Goal: Transaction & Acquisition: Purchase product/service

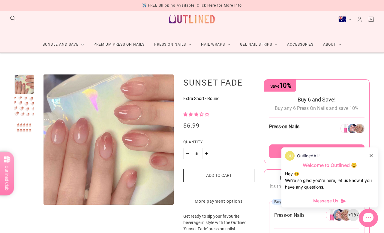
scroll to position [13, 0]
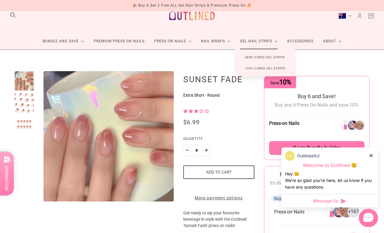
click at [282, 56] on link "Semi Cured Gel Strips" at bounding box center [264, 57] width 59 height 11
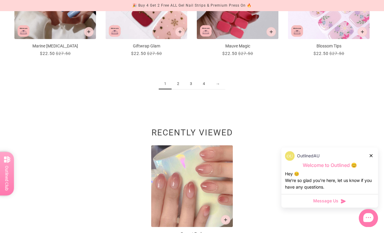
scroll to position [710, 0]
click at [372, 157] on icon at bounding box center [371, 155] width 3 height 3
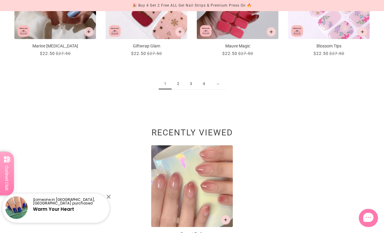
click at [218, 84] on link "→" at bounding box center [217, 83] width 15 height 11
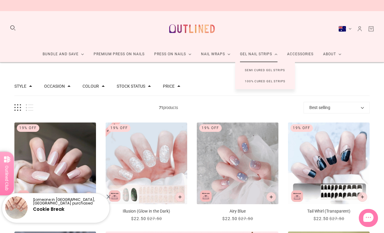
click at [284, 80] on link "100% Cured Gel Strips" at bounding box center [265, 81] width 60 height 11
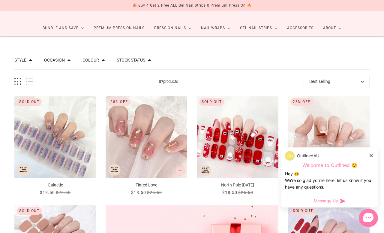
scroll to position [29, 0]
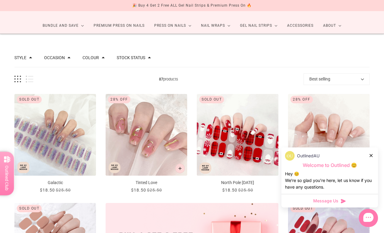
click at [374, 173] on div "OutlinedAU Welcome to Outlined 😊 Hey 😊 We‘re so glad you’re here, let us know i…" at bounding box center [329, 170] width 97 height 47
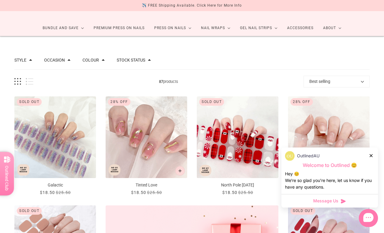
scroll to position [26, 0]
click at [372, 157] on icon at bounding box center [371, 155] width 3 height 3
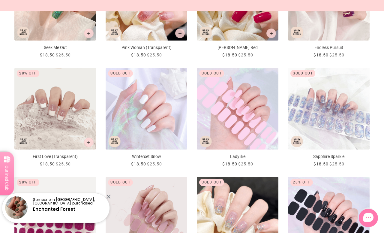
scroll to position [500, 0]
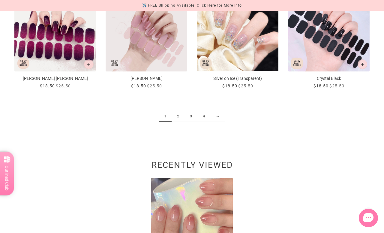
click at [220, 117] on link "→" at bounding box center [217, 116] width 15 height 11
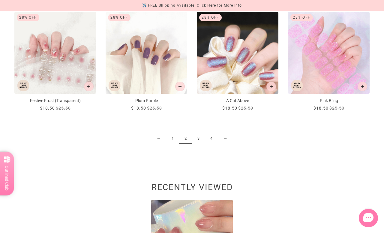
scroll to position [655, 0]
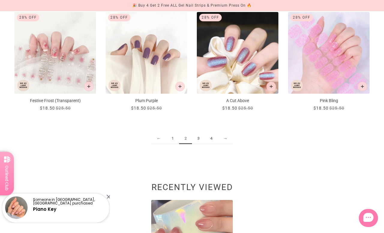
click at [225, 137] on link "→" at bounding box center [225, 138] width 15 height 11
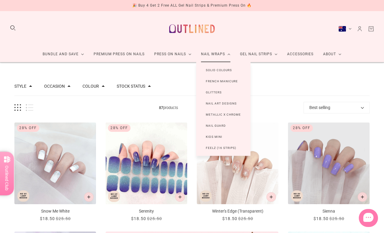
click at [226, 70] on link "Solid Colours" at bounding box center [218, 70] width 45 height 11
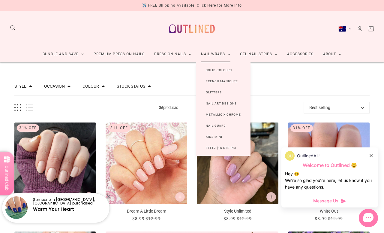
click at [234, 80] on link "French Manicure" at bounding box center [221, 81] width 51 height 11
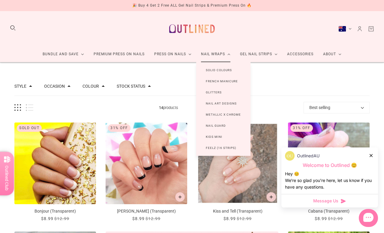
click at [221, 128] on link "Nail Guard" at bounding box center [215, 125] width 39 height 11
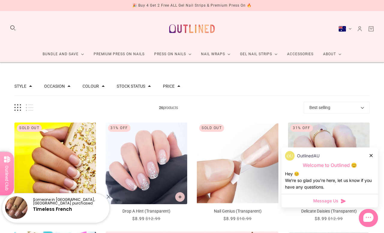
click at [373, 155] on div at bounding box center [372, 155] width 4 height 6
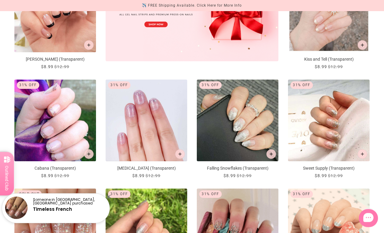
scroll to position [261, 0]
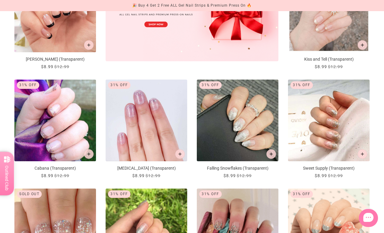
click at [68, 29] on img "Luna (Transparent)" at bounding box center [55, 12] width 82 height 82
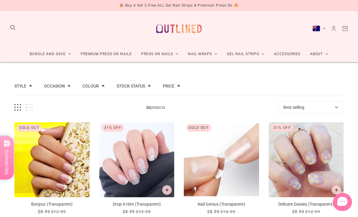
scroll to position [274, 0]
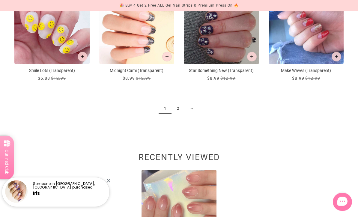
click at [193, 110] on link "→" at bounding box center [192, 109] width 15 height 11
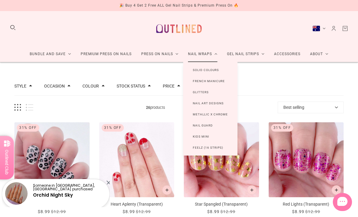
click at [222, 104] on link "Nail Art Designs" at bounding box center [208, 103] width 50 height 11
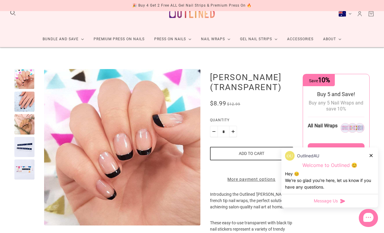
scroll to position [15, 0]
click at [368, 158] on div "OutlinedAU" at bounding box center [329, 156] width 89 height 10
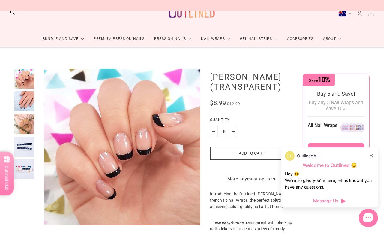
click at [370, 156] on icon at bounding box center [371, 155] width 3 height 3
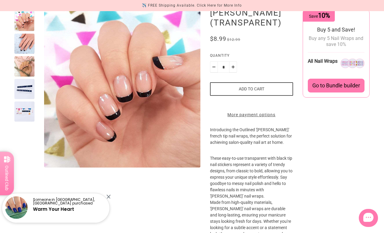
scroll to position [85, 0]
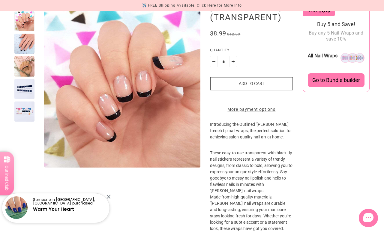
click at [28, 41] on div at bounding box center [24, 44] width 20 height 20
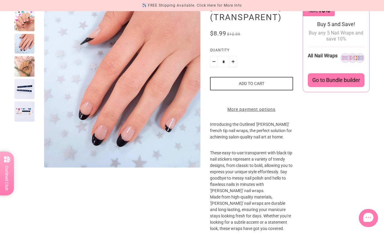
click at [27, 66] on div at bounding box center [24, 66] width 20 height 20
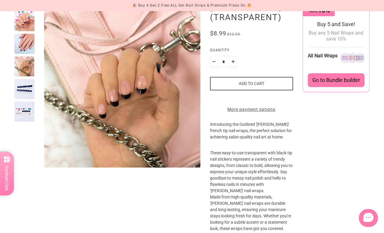
click at [28, 86] on div at bounding box center [24, 89] width 20 height 20
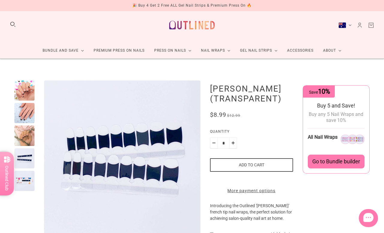
scroll to position [0, 0]
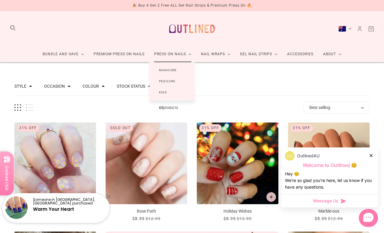
click at [173, 71] on link "Manicure" at bounding box center [167, 70] width 37 height 11
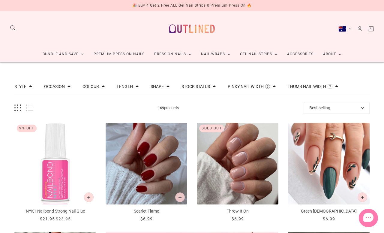
scroll to position [2, 0]
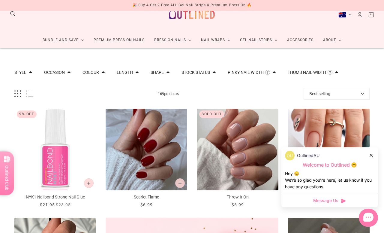
click at [375, 152] on div "OutlinedAU Welcome to Outlined 😊 Hey 😊 We‘re so glad you’re here, let us know i…" at bounding box center [329, 170] width 97 height 47
click at [370, 152] on div at bounding box center [372, 155] width 4 height 6
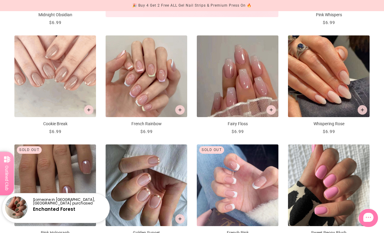
scroll to position [305, 0]
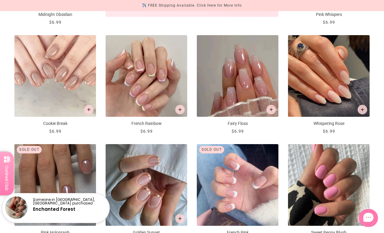
click at [259, 64] on img "Fairy Floss" at bounding box center [238, 76] width 82 height 82
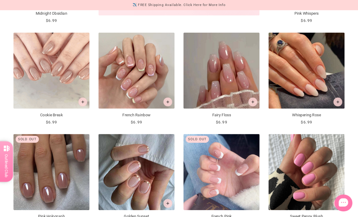
scroll to position [322, 0]
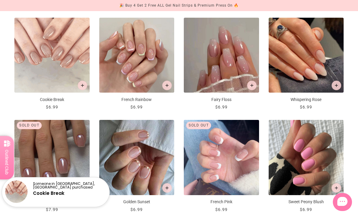
click at [320, 51] on img "Whispering Rose" at bounding box center [306, 55] width 75 height 75
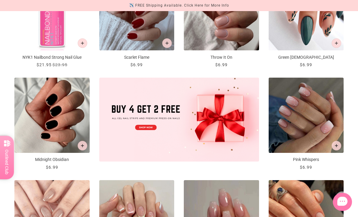
scroll to position [160, 0]
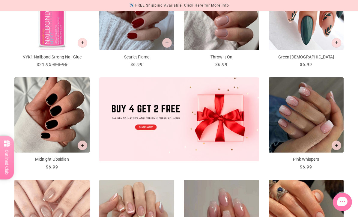
click at [325, 101] on img "Pink Whispers" at bounding box center [306, 114] width 75 height 75
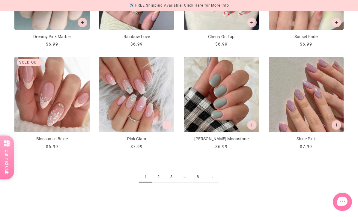
scroll to position [590, 0]
click at [164, 83] on img "Pink Glam" at bounding box center [136, 94] width 75 height 75
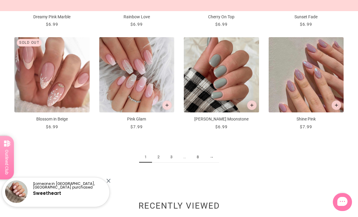
click at [216, 158] on link "→" at bounding box center [211, 157] width 15 height 11
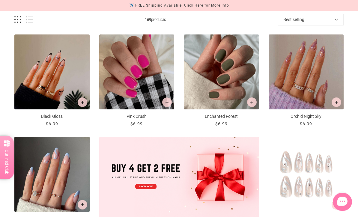
scroll to position [101, 0]
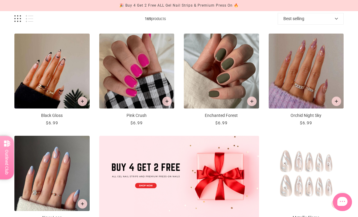
click at [65, 56] on img "Black Gloss" at bounding box center [51, 71] width 75 height 75
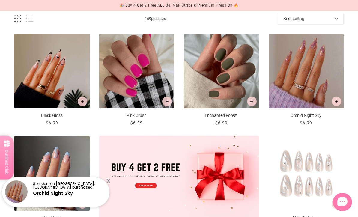
scroll to position [121, 0]
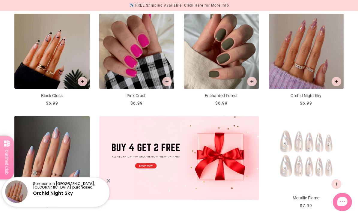
click at [233, 43] on img "Enchanted Forest" at bounding box center [221, 51] width 75 height 75
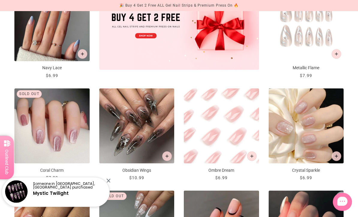
scroll to position [251, 0]
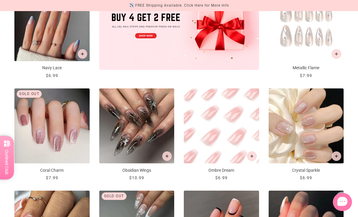
click at [80, 29] on img "Navy Lace" at bounding box center [51, 23] width 75 height 75
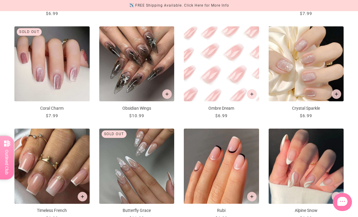
scroll to position [313, 0]
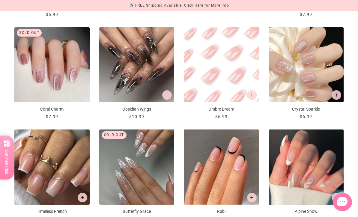
click at [238, 55] on img "Ombre Dream" at bounding box center [221, 64] width 75 height 75
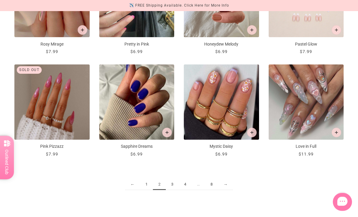
scroll to position [583, 0]
click at [227, 185] on link "→" at bounding box center [225, 184] width 15 height 11
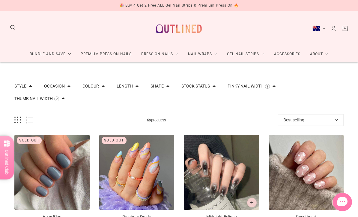
click at [139, 85] on span at bounding box center [137, 86] width 3 height 3
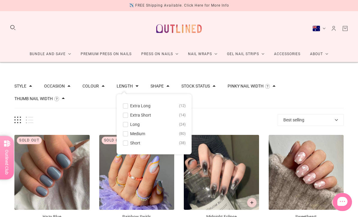
click at [331, 93] on div "Style Cat Eye 10 Chrome 1 French 46 Glitter 10 Glitter Design 6 Nail Art 108 Om…" at bounding box center [178, 92] width 329 height 31
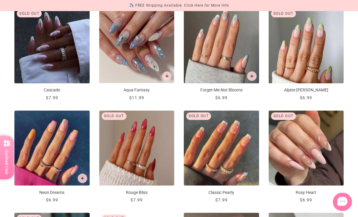
scroll to position [437, 0]
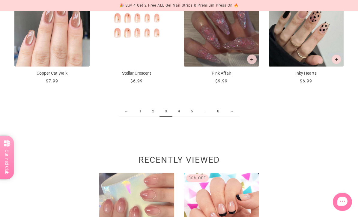
click at [236, 116] on link "→" at bounding box center [232, 111] width 15 height 11
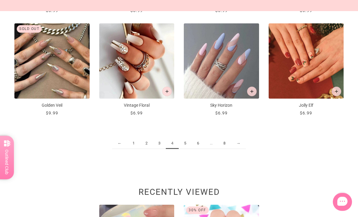
scroll to position [624, 0]
click at [243, 58] on img "Sky Horizon" at bounding box center [221, 60] width 75 height 75
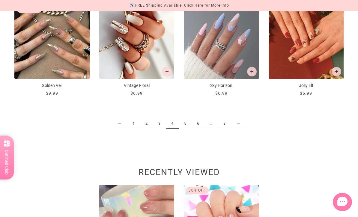
click at [236, 122] on link "→" at bounding box center [238, 123] width 15 height 11
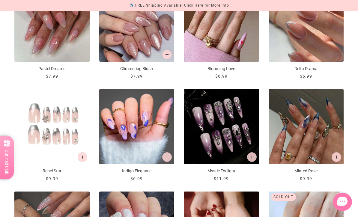
scroll to position [344, 0]
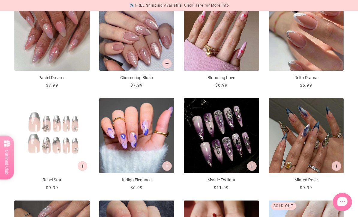
click at [161, 37] on img "Glimmering Blush" at bounding box center [136, 33] width 75 height 75
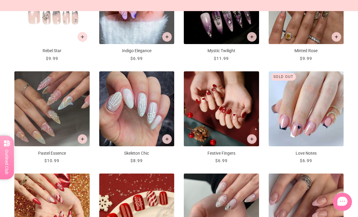
scroll to position [473, 0]
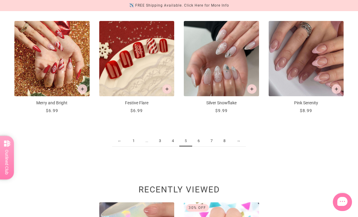
click at [242, 146] on link "→" at bounding box center [238, 141] width 15 height 11
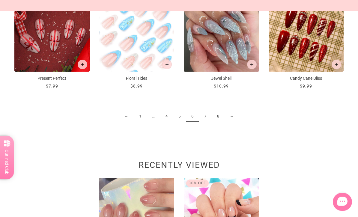
scroll to position [651, 0]
click at [233, 116] on link "→" at bounding box center [232, 116] width 15 height 11
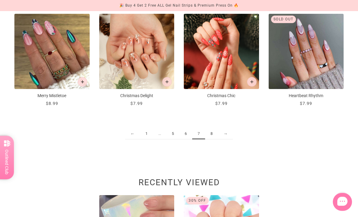
scroll to position [652, 0]
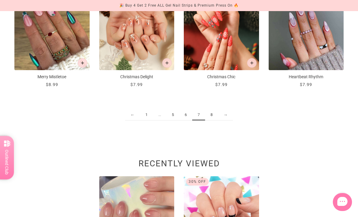
click at [228, 125] on div "← 1 ... 5 6 7 8 →" at bounding box center [178, 118] width 329 height 41
click at [212, 115] on link "8" at bounding box center [211, 115] width 13 height 11
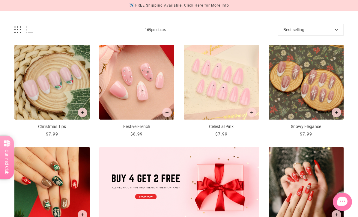
scroll to position [90, 0]
click at [245, 65] on img "Celestial Pink" at bounding box center [221, 82] width 75 height 75
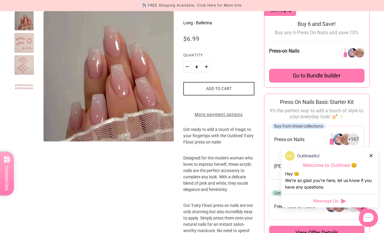
scroll to position [85, 0]
click at [373, 158] on div at bounding box center [372, 155] width 4 height 6
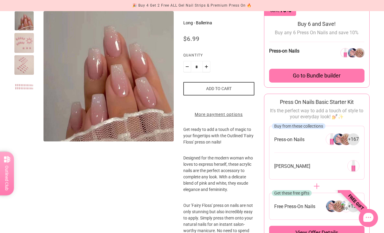
click at [23, 86] on div at bounding box center [24, 87] width 20 height 20
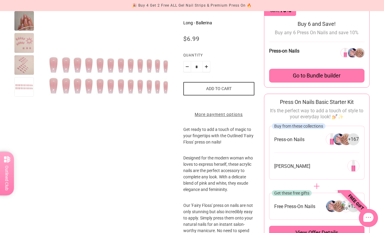
click at [28, 65] on div at bounding box center [24, 65] width 20 height 20
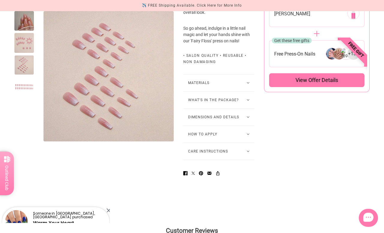
scroll to position [389, 0]
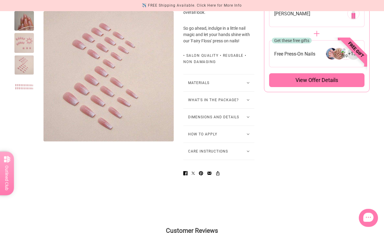
click at [238, 125] on button "Dimensions and Details" at bounding box center [218, 117] width 71 height 17
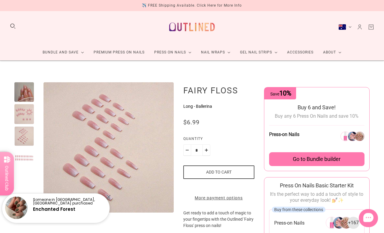
scroll to position [0, 0]
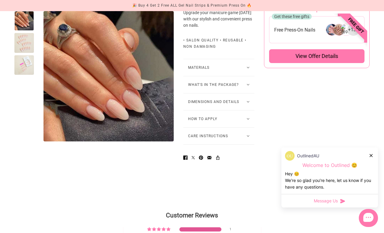
scroll to position [371, 0]
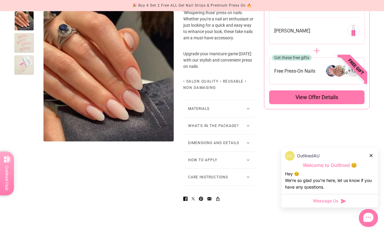
click at [221, 151] on button "Dimensions and Details" at bounding box center [218, 142] width 71 height 17
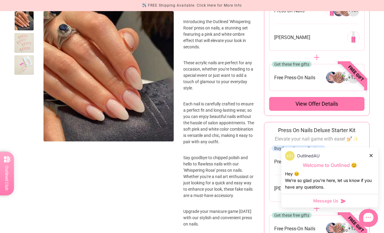
scroll to position [202, 0]
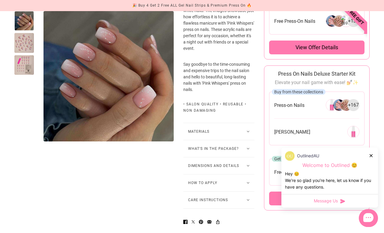
scroll to position [270, 0]
click at [216, 174] on button "Dimensions and Details" at bounding box center [218, 165] width 71 height 17
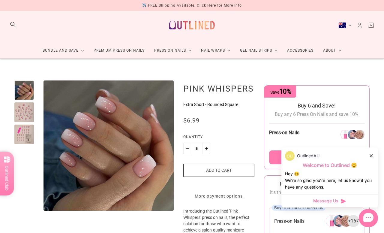
scroll to position [2, 0]
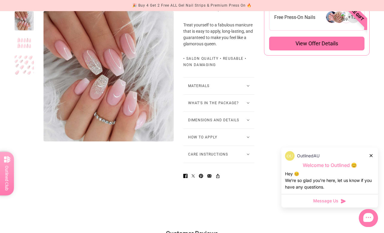
scroll to position [430, 0]
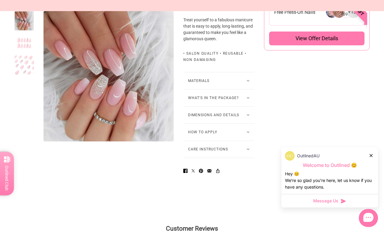
click at [231, 123] on button "Dimensions and Details" at bounding box center [218, 115] width 71 height 17
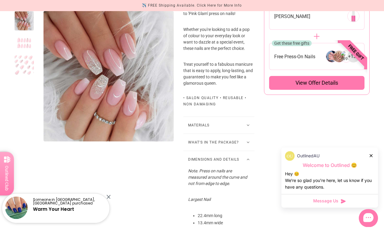
scroll to position [383, 0]
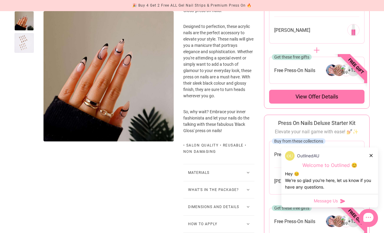
scroll to position [221, 0]
click at [200, 215] on button "Dimensions and Details" at bounding box center [218, 206] width 71 height 17
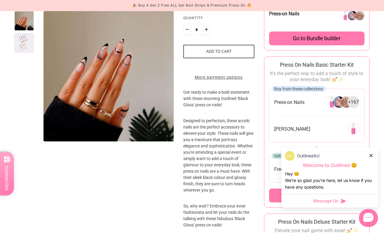
scroll to position [123, 0]
click at [235, 49] on button "Add to cart" at bounding box center [218, 51] width 71 height 14
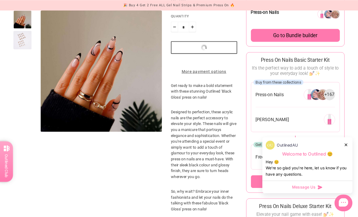
scroll to position [133, 0]
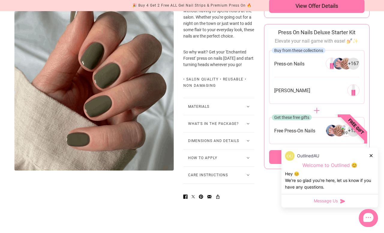
scroll to position [315, 0]
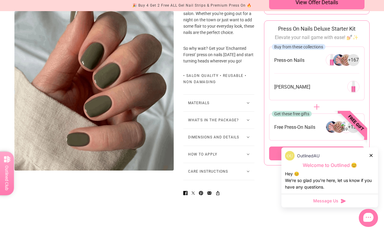
click at [219, 146] on button "Dimensions and Details" at bounding box center [218, 137] width 71 height 17
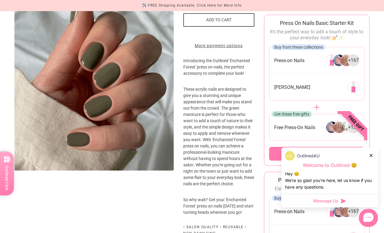
scroll to position [141, 0]
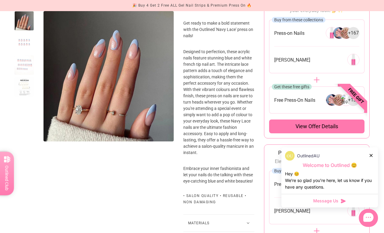
scroll to position [205, 0]
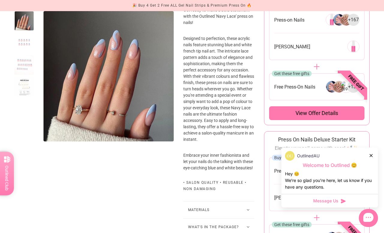
click at [26, 82] on div at bounding box center [24, 87] width 20 height 20
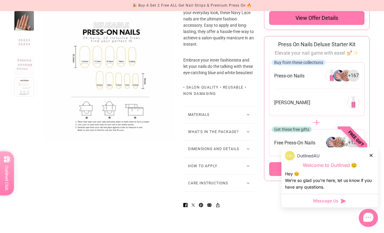
scroll to position [305, 0]
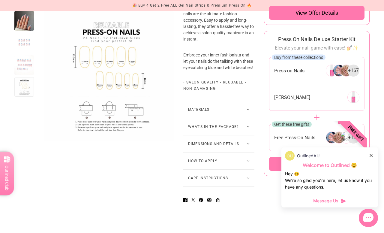
click at [231, 152] on button "Dimensions and Details" at bounding box center [218, 143] width 71 height 17
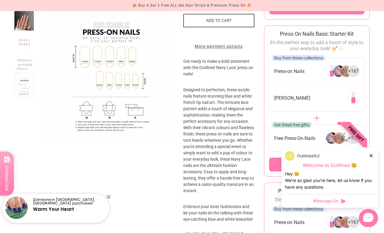
scroll to position [146, 0]
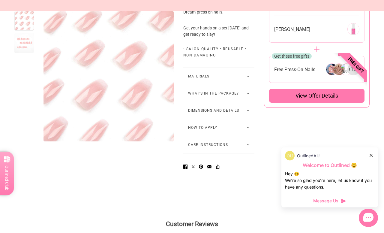
scroll to position [373, 0]
click at [211, 119] on button "Dimensions and Details" at bounding box center [218, 110] width 71 height 17
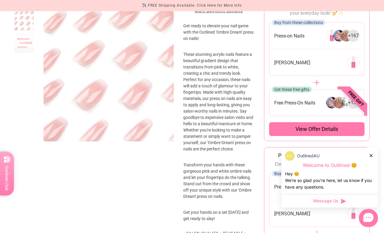
scroll to position [172, 0]
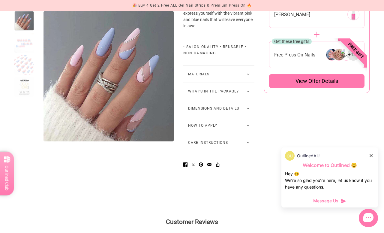
click at [227, 117] on button "Dimensions and Details" at bounding box center [218, 108] width 71 height 17
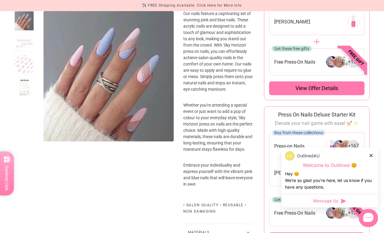
scroll to position [213, 0]
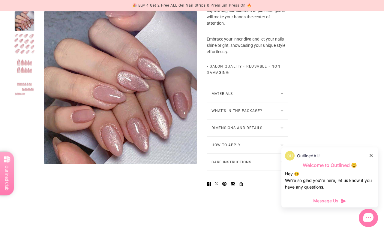
scroll to position [363, 0]
click at [246, 136] on button "Dimensions and Details" at bounding box center [248, 127] width 82 height 17
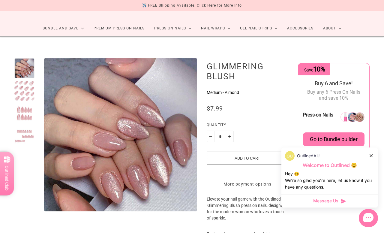
scroll to position [20, 0]
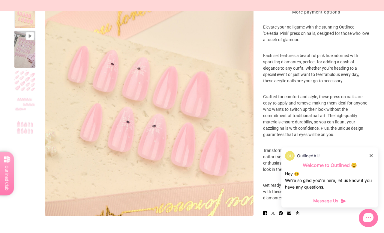
scroll to position [172, 0]
click at [27, 131] on div at bounding box center [24, 127] width 21 height 21
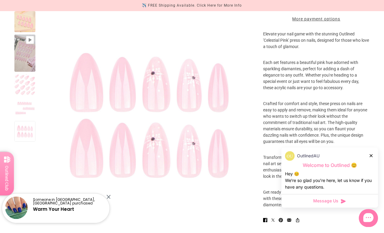
scroll to position [164, 0]
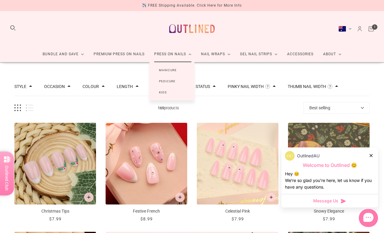
scroll to position [0, 7]
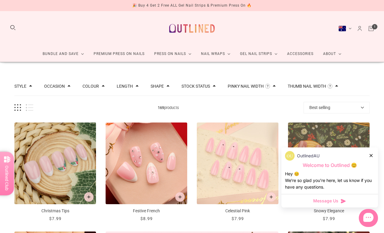
click at [122, 56] on link "Premium Press On Nails" at bounding box center [119, 54] width 61 height 16
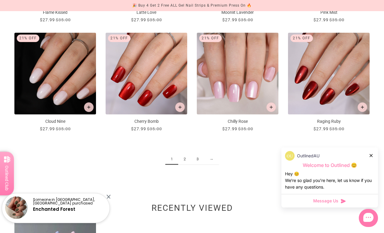
scroll to position [634, 0]
click at [211, 158] on link "→" at bounding box center [211, 159] width 15 height 11
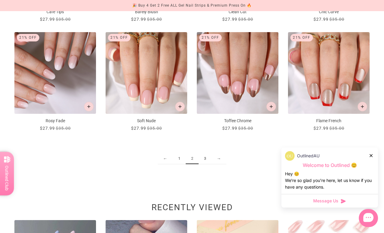
scroll to position [644, 0]
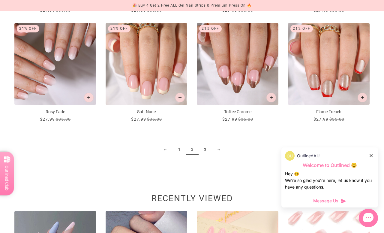
click at [208, 152] on link "3" at bounding box center [205, 149] width 13 height 11
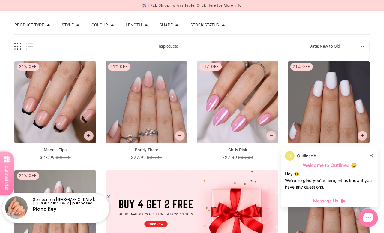
scroll to position [62, 0]
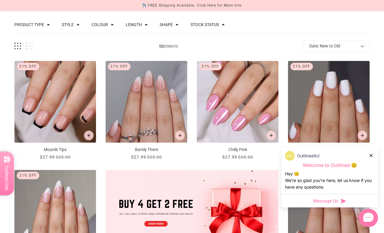
click at [149, 92] on img "Barely There" at bounding box center [147, 102] width 82 height 82
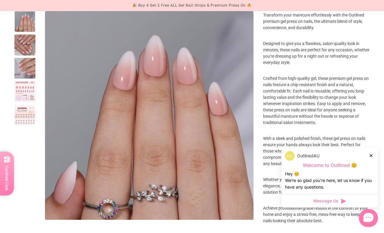
scroll to position [184, 0]
click at [27, 115] on div at bounding box center [24, 114] width 21 height 21
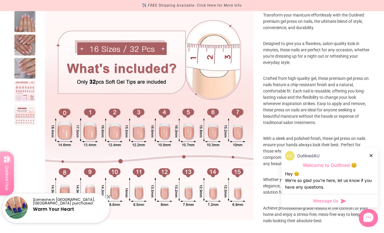
click at [29, 93] on div at bounding box center [24, 91] width 21 height 21
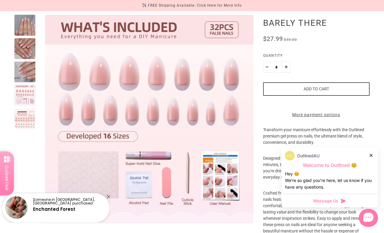
scroll to position [69, 0]
click at [323, 86] on button "Add to cart" at bounding box center [316, 89] width 107 height 14
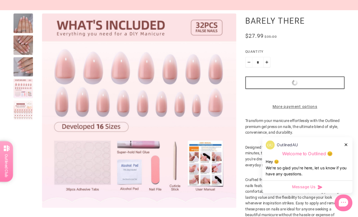
scroll to position [100, 0]
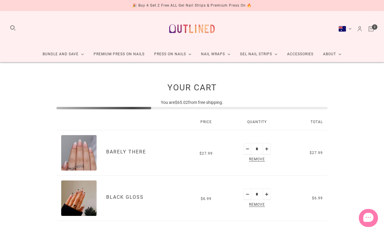
scroll to position [2, 0]
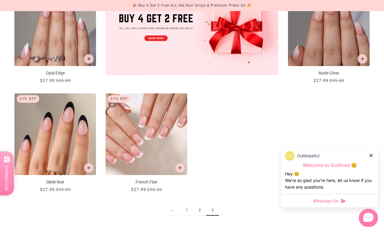
scroll to position [248, 0]
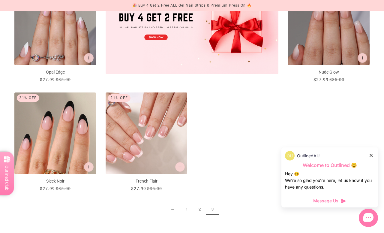
click at [340, 30] on img "Nude Glow" at bounding box center [329, 24] width 82 height 82
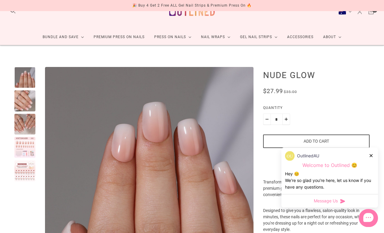
scroll to position [24, 0]
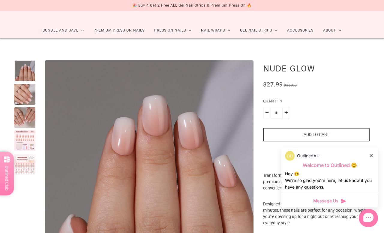
click at [25, 166] on div at bounding box center [24, 164] width 21 height 21
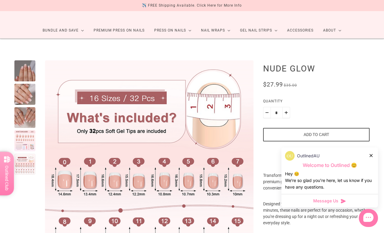
click at [27, 117] on div at bounding box center [24, 117] width 21 height 21
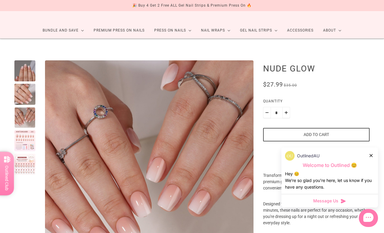
click at [335, 128] on button "Add to cart" at bounding box center [316, 135] width 107 height 14
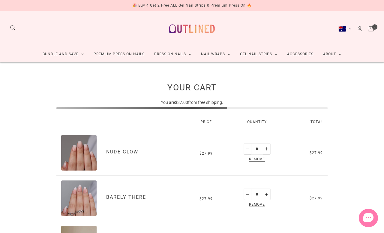
scroll to position [2, 0]
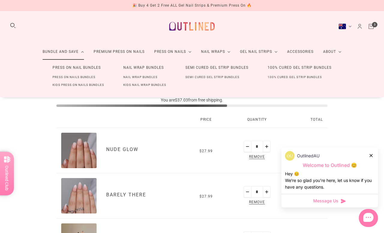
click at [84, 74] on link "Press On Nails Bundles" at bounding box center [74, 77] width 62 height 8
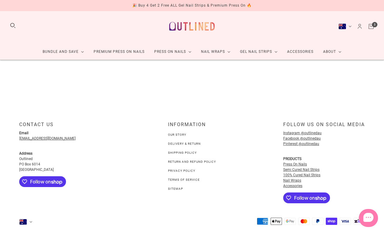
scroll to position [2, 0]
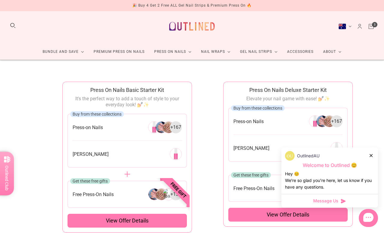
click at [377, 159] on div "OutlinedAU Welcome to Outlined 😊 Hey 😊 We‘re so glad you’re here, let us know i…" at bounding box center [329, 170] width 97 height 47
click at [371, 152] on div at bounding box center [372, 155] width 4 height 6
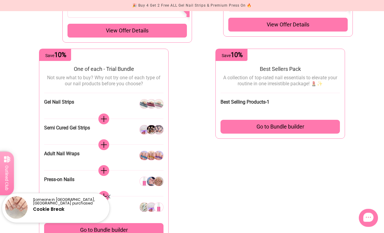
scroll to position [193, 0]
click at [340, 22] on div "View offer details" at bounding box center [287, 24] width 119 height 14
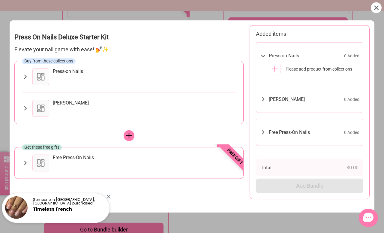
click at [152, 77] on div "Press-on Nails" at bounding box center [144, 76] width 183 height 17
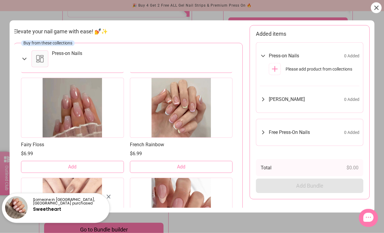
scroll to position [292, 0]
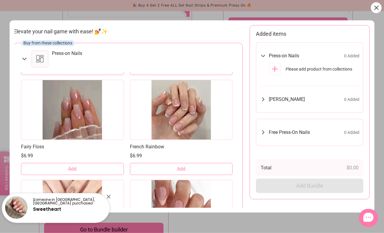
click at [95, 106] on div at bounding box center [72, 110] width 103 height 60
click at [74, 116] on div at bounding box center [72, 110] width 103 height 60
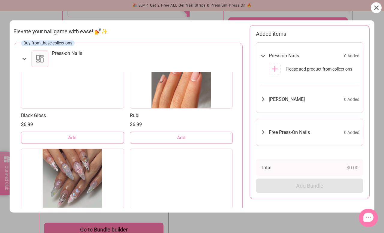
scroll to position [1524, 0]
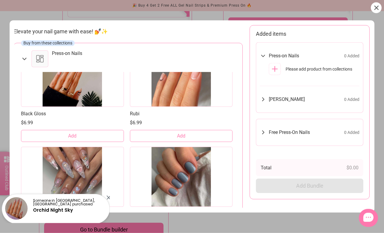
click at [95, 139] on button "Add" at bounding box center [72, 136] width 103 height 12
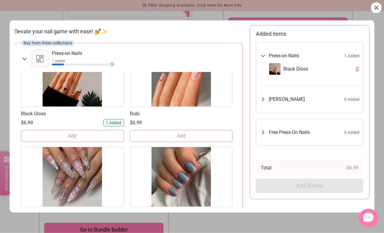
click at [283, 99] on span "[PERSON_NAME]" at bounding box center [287, 99] width 36 height 6
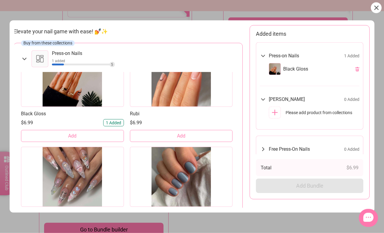
click at [277, 112] on icon at bounding box center [275, 113] width 6 height 6
click at [302, 111] on span "Please add product from collections" at bounding box center [319, 113] width 67 height 6
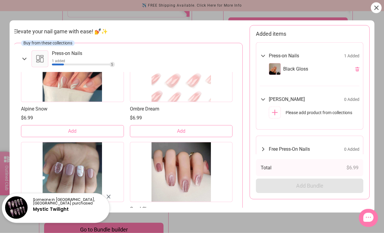
click at [264, 55] on icon at bounding box center [263, 56] width 4 height 2
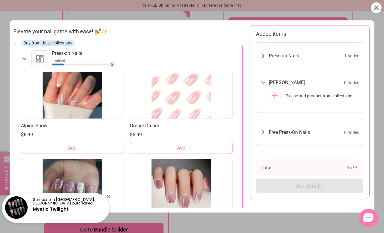
click at [265, 79] on icon at bounding box center [263, 82] width 7 height 7
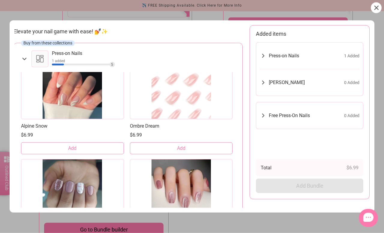
click at [356, 80] on span "0 Added" at bounding box center [351, 82] width 15 height 5
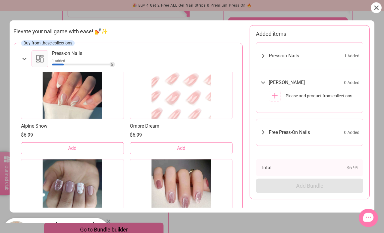
click at [263, 56] on icon at bounding box center [263, 55] width 7 height 7
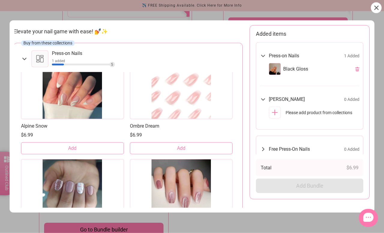
click at [374, 8] on icon at bounding box center [376, 8] width 5 height 5
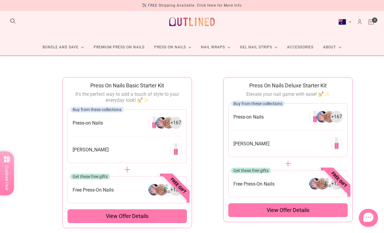
scroll to position [0, 0]
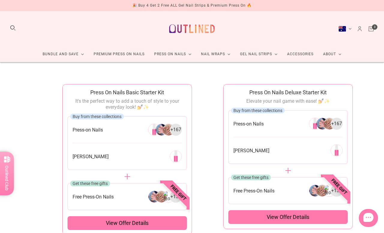
click at [374, 27] on link "Cart" at bounding box center [371, 29] width 7 height 7
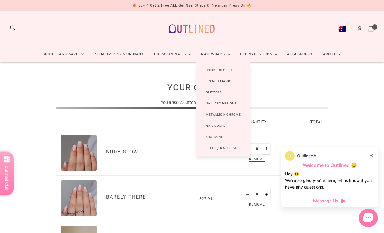
click at [320, 74] on cart-root "Your Cart You are $37.03 from free shipping. Price Quantity Total Nude Glow All…" at bounding box center [192, 223] width 300 height 322
